Goal: Navigation & Orientation: Understand site structure

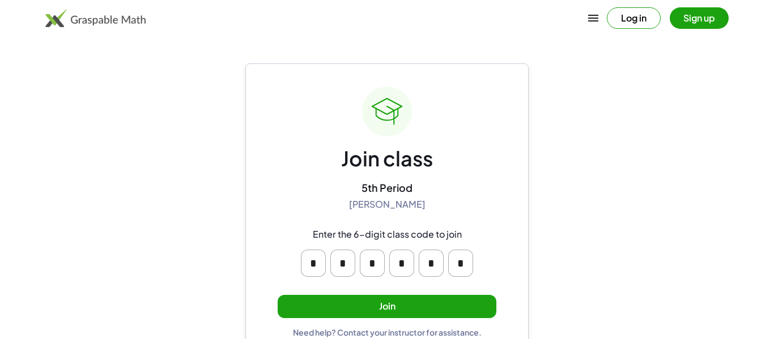
scroll to position [22, 0]
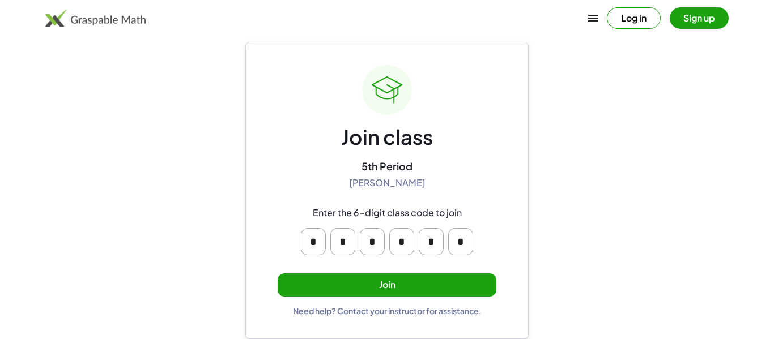
click at [439, 287] on button "Join" at bounding box center [387, 285] width 219 height 23
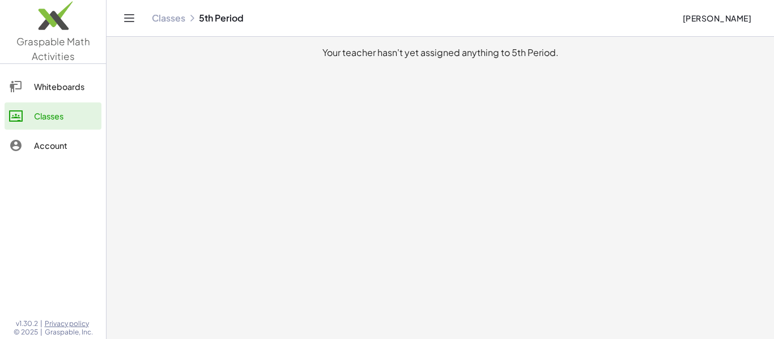
click at [76, 90] on div "Whiteboards" at bounding box center [65, 87] width 63 height 14
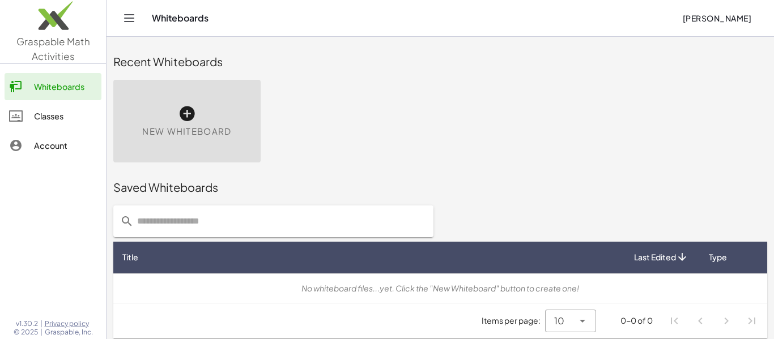
scroll to position [6, 0]
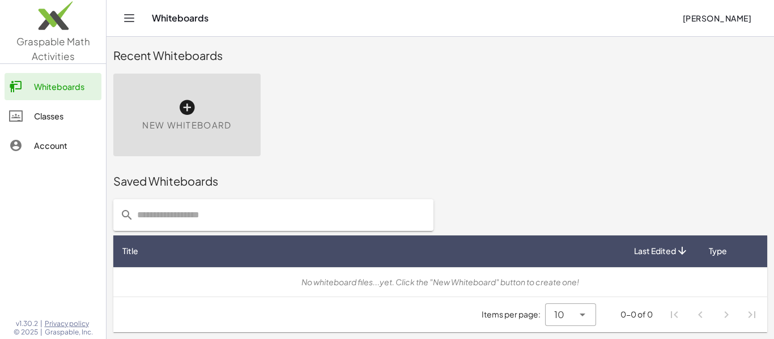
click at [76, 92] on div "Whiteboards" at bounding box center [65, 87] width 63 height 14
click at [79, 115] on div "Classes" at bounding box center [65, 116] width 63 height 14
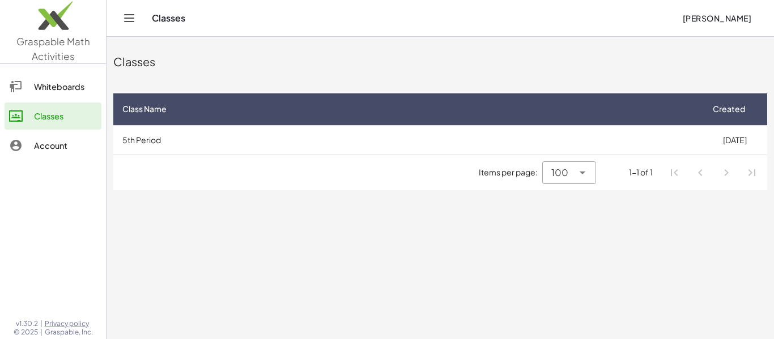
click at [78, 144] on div "Account" at bounding box center [65, 146] width 63 height 14
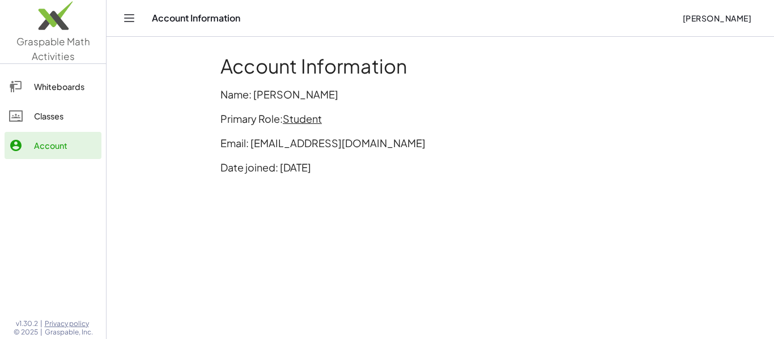
click at [70, 118] on div "Classes" at bounding box center [65, 116] width 63 height 14
